Goal: Transaction & Acquisition: Purchase product/service

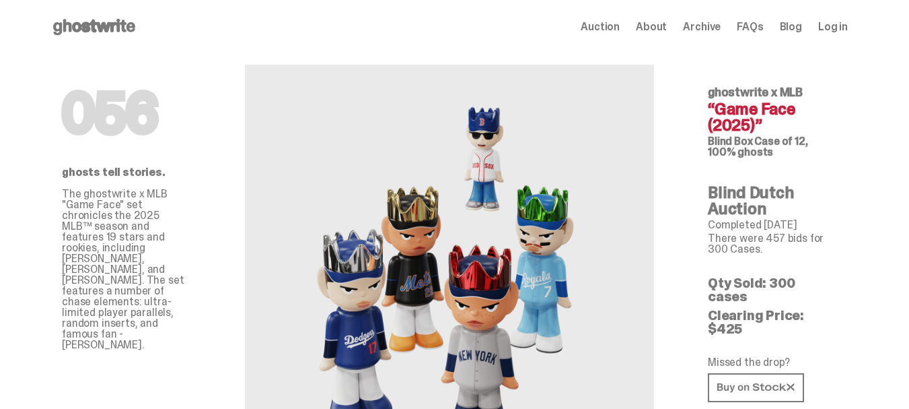
click at [131, 32] on icon at bounding box center [94, 27] width 86 height 22
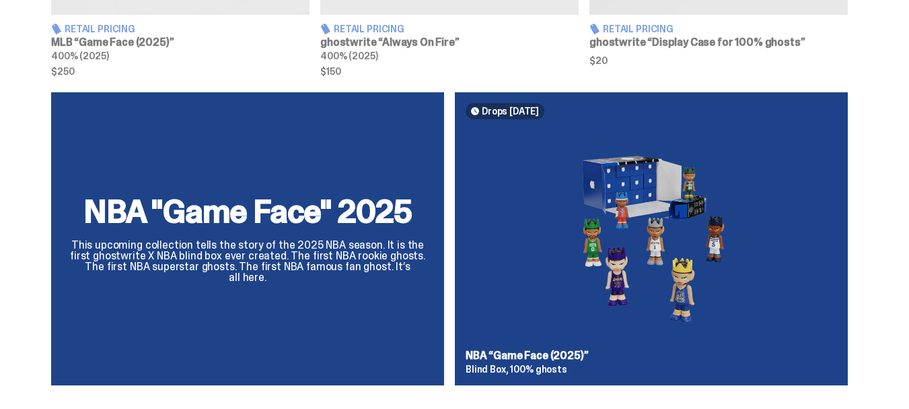
scroll to position [808, 0]
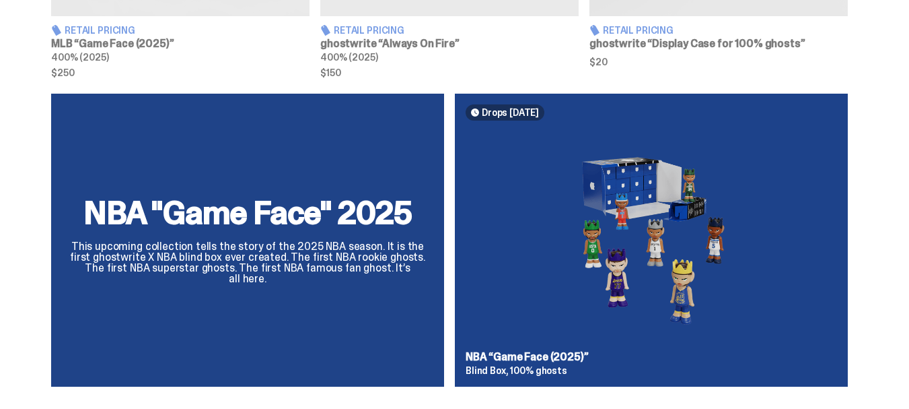
click at [644, 199] on div "NBA "Game Face" 2025 This upcoming collection tells the story of the 2025 NBA s…" at bounding box center [449, 246] width 899 height 304
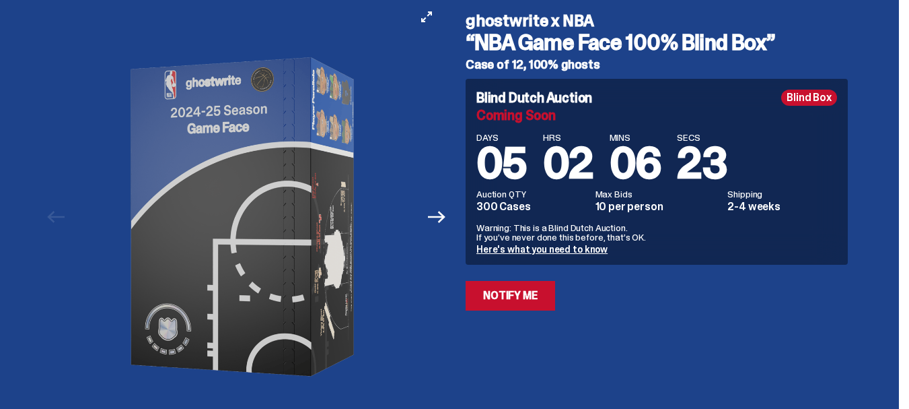
scroll to position [135, 0]
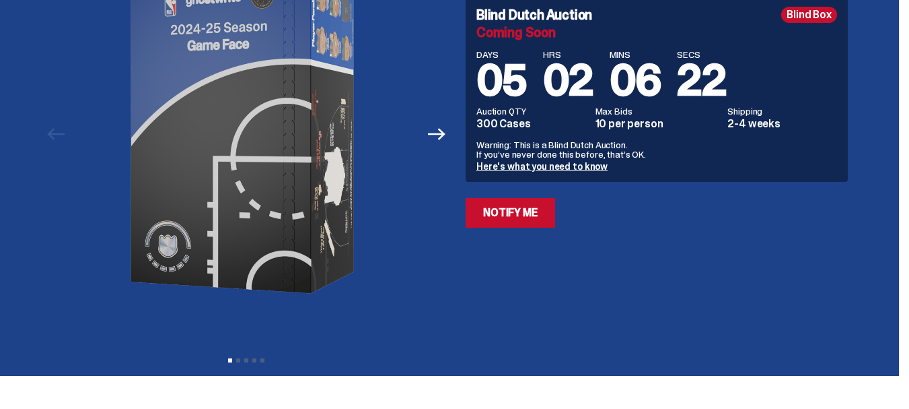
click at [446, 143] on button "Next" at bounding box center [437, 134] width 30 height 30
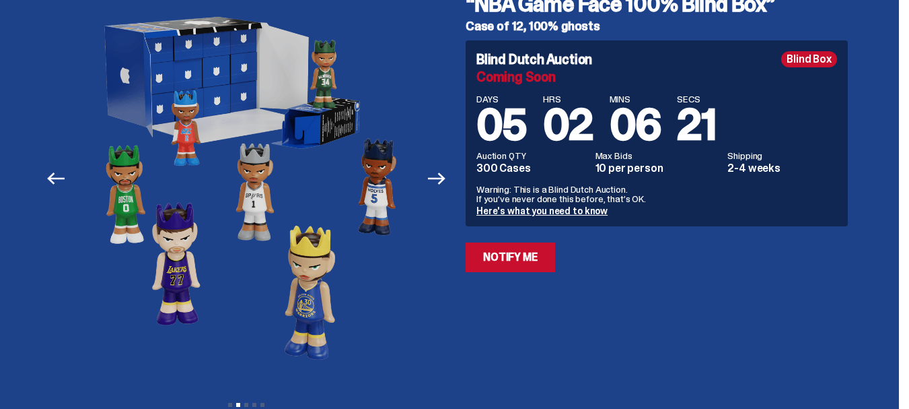
scroll to position [67, 0]
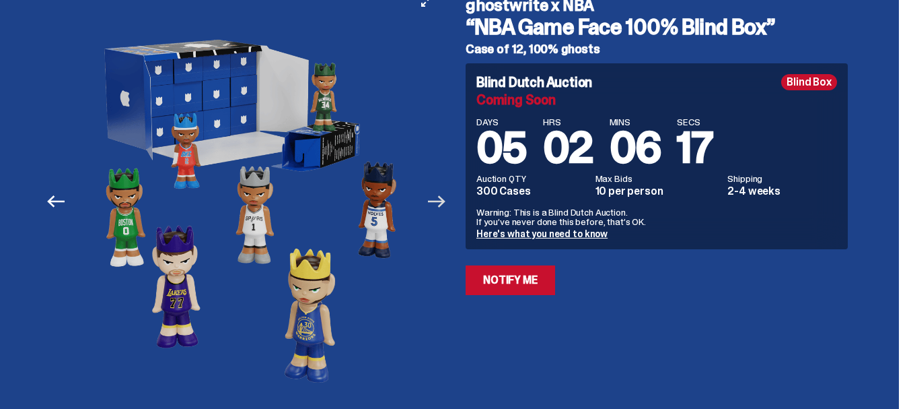
click at [441, 201] on icon "Next" at bounding box center [437, 201] width 18 height 12
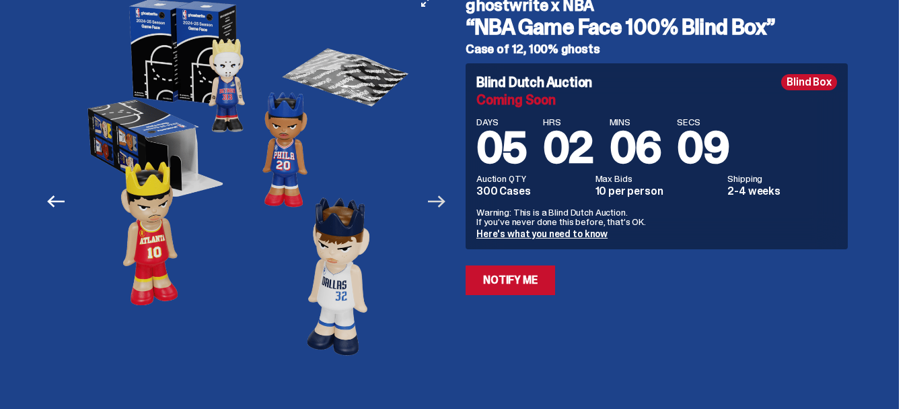
click at [441, 201] on icon "Next" at bounding box center [437, 201] width 18 height 12
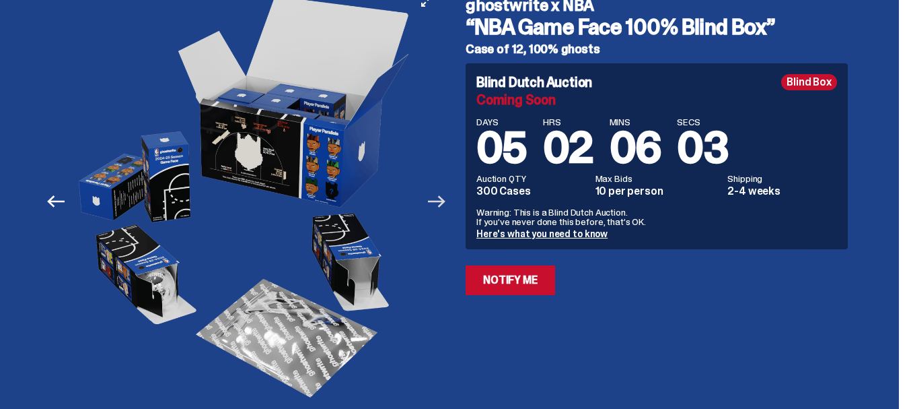
click at [441, 201] on icon "Next" at bounding box center [437, 201] width 18 height 12
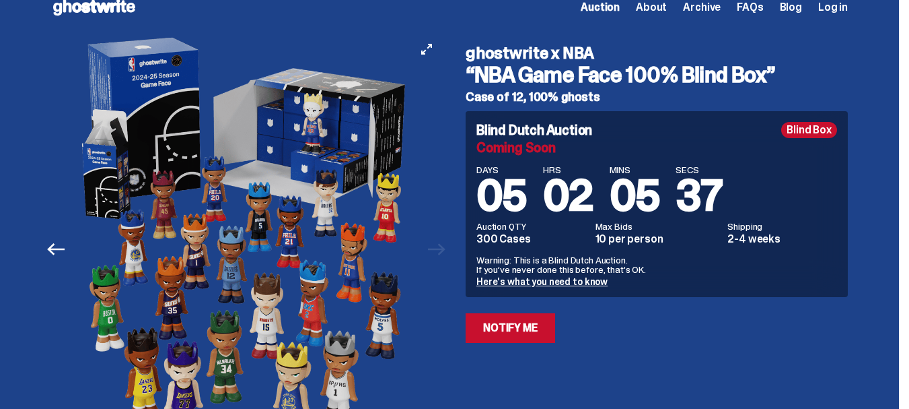
scroll to position [0, 0]
